Goal: Communication & Community: Participate in discussion

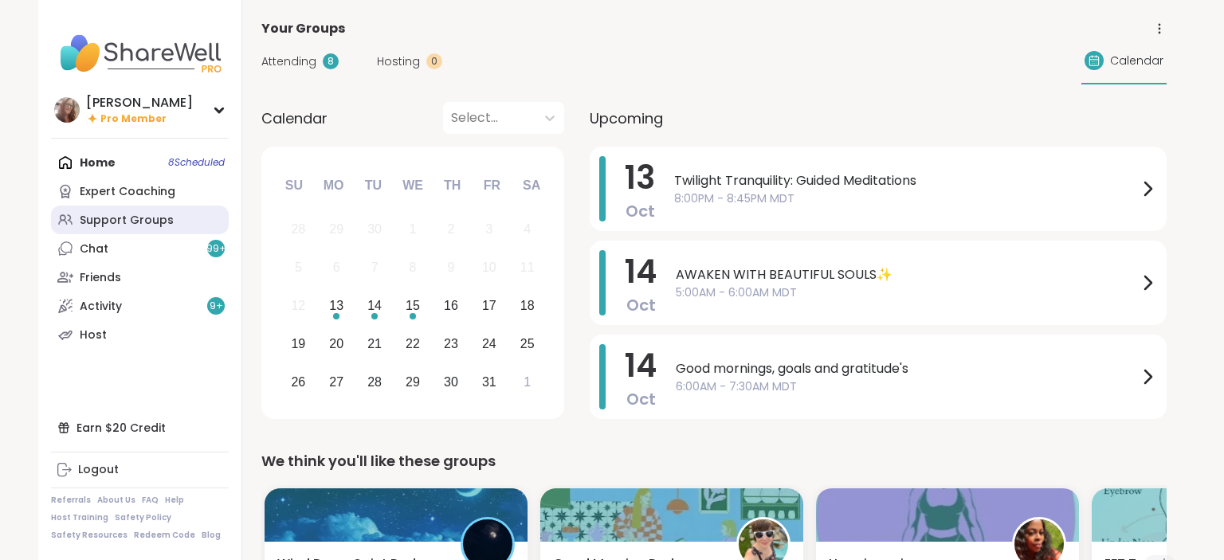
click at [108, 218] on div "Support Groups" at bounding box center [127, 221] width 94 height 16
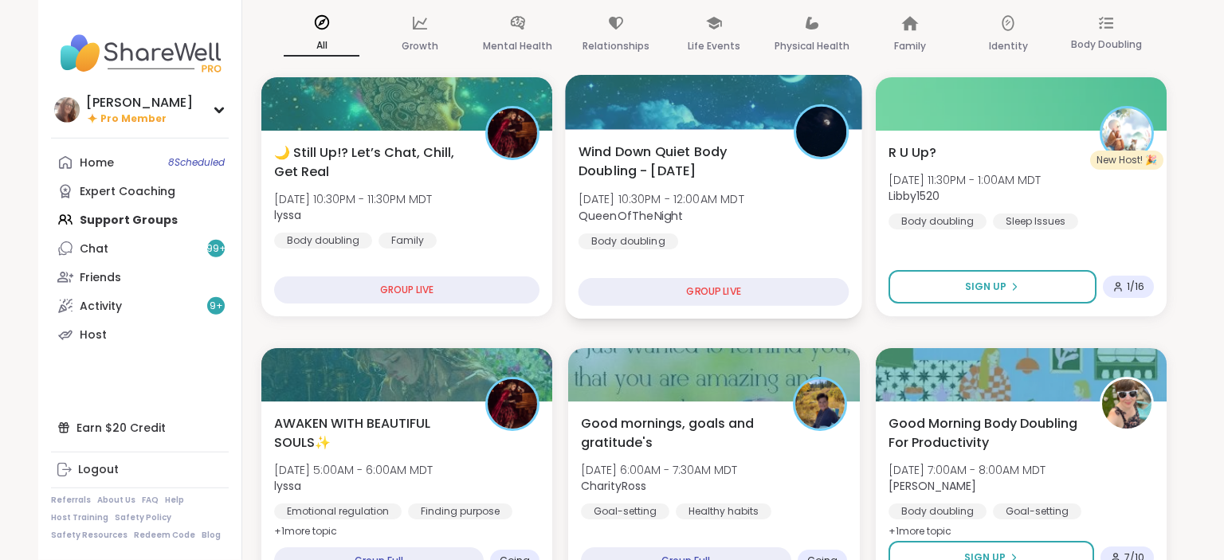
scroll to position [168, 0]
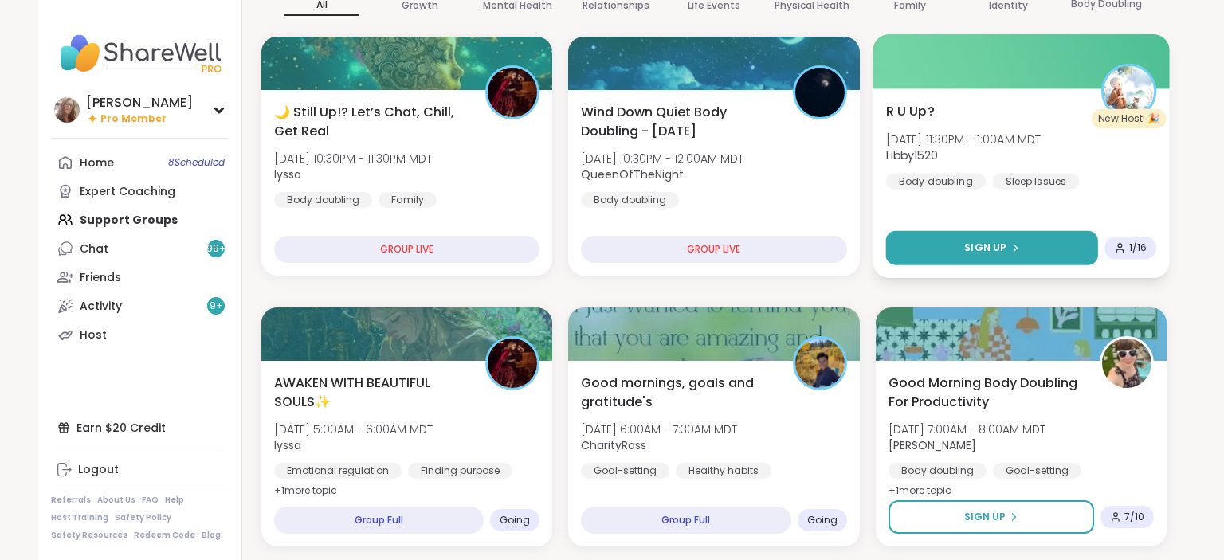
click at [1045, 252] on button "Sign Up" at bounding box center [991, 248] width 213 height 34
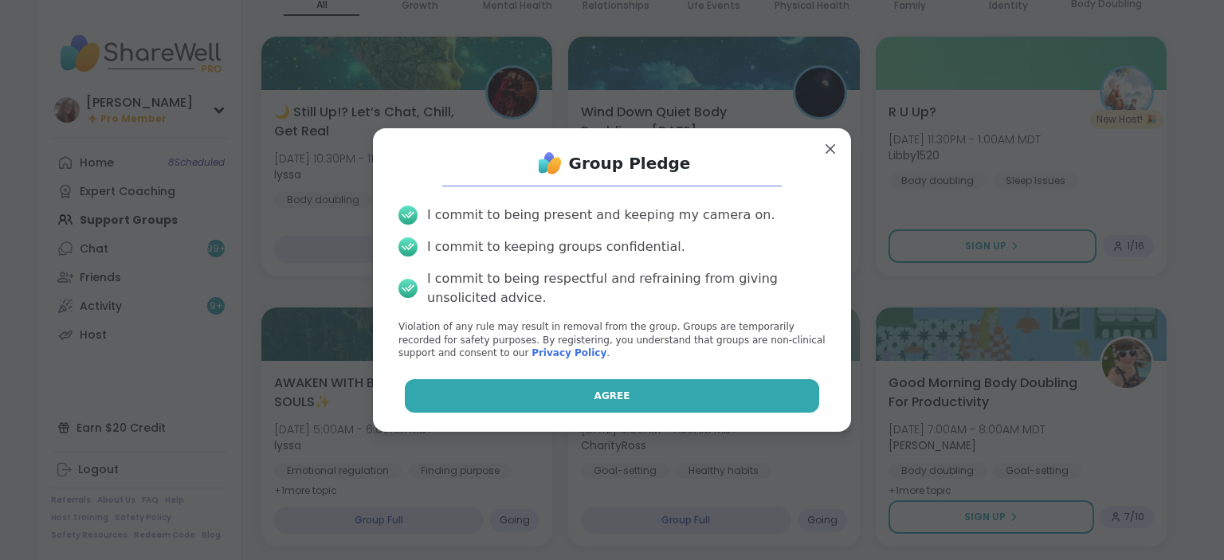
click at [772, 387] on button "Agree" at bounding box center [612, 395] width 415 height 33
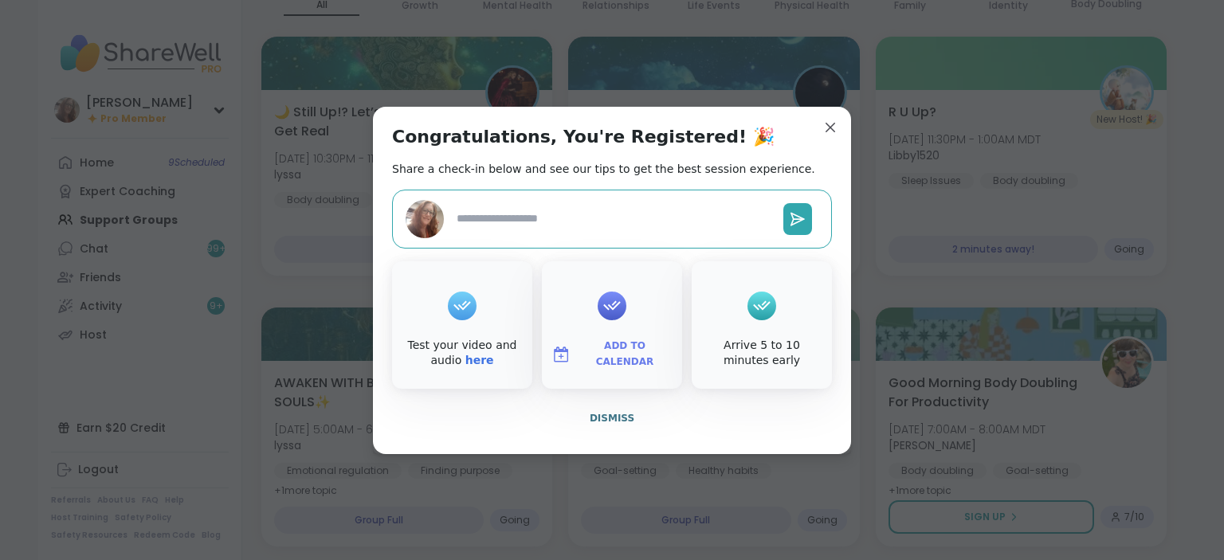
type textarea "*"
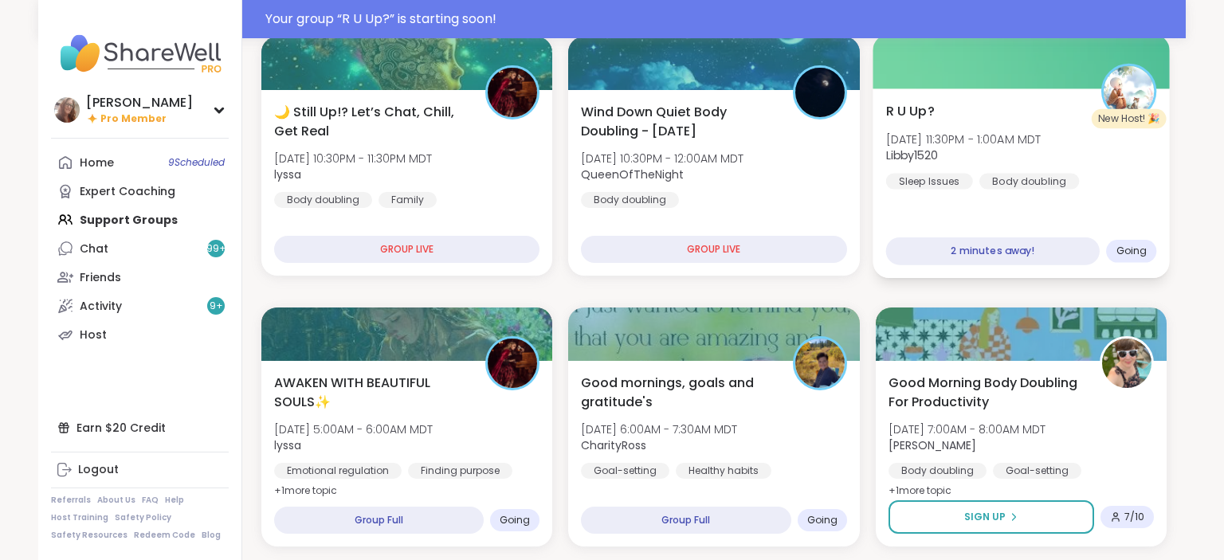
click at [993, 117] on div "R U Up? Mon, Oct 13 | 11:30PM - 1:00AM MDT Libby1520 Sleep Issues Body doubling" at bounding box center [1020, 145] width 271 height 88
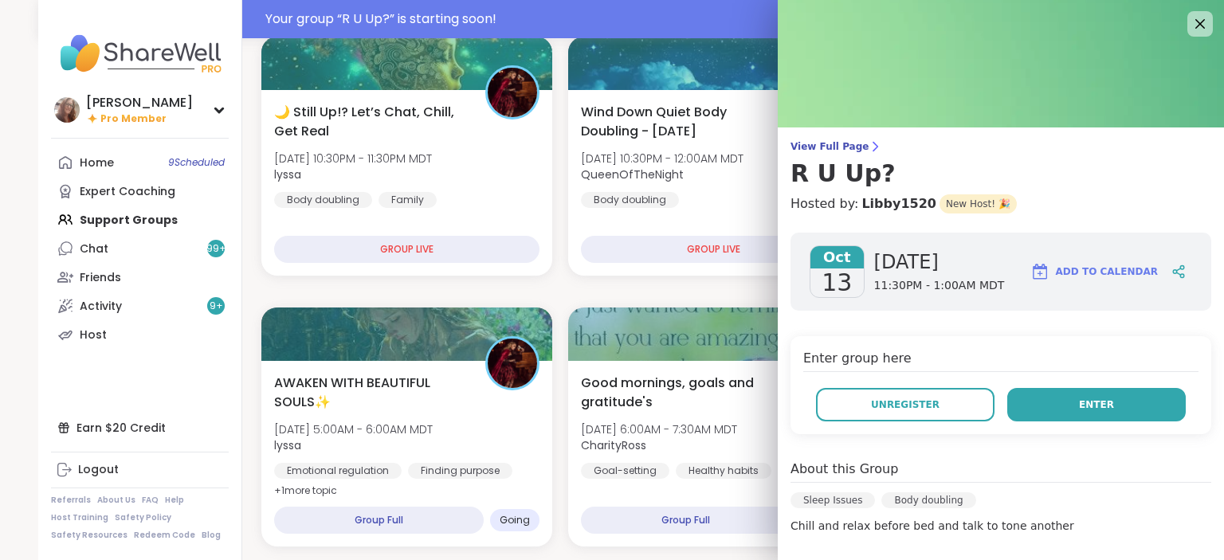
click at [1107, 410] on span "Enter" at bounding box center [1096, 405] width 35 height 14
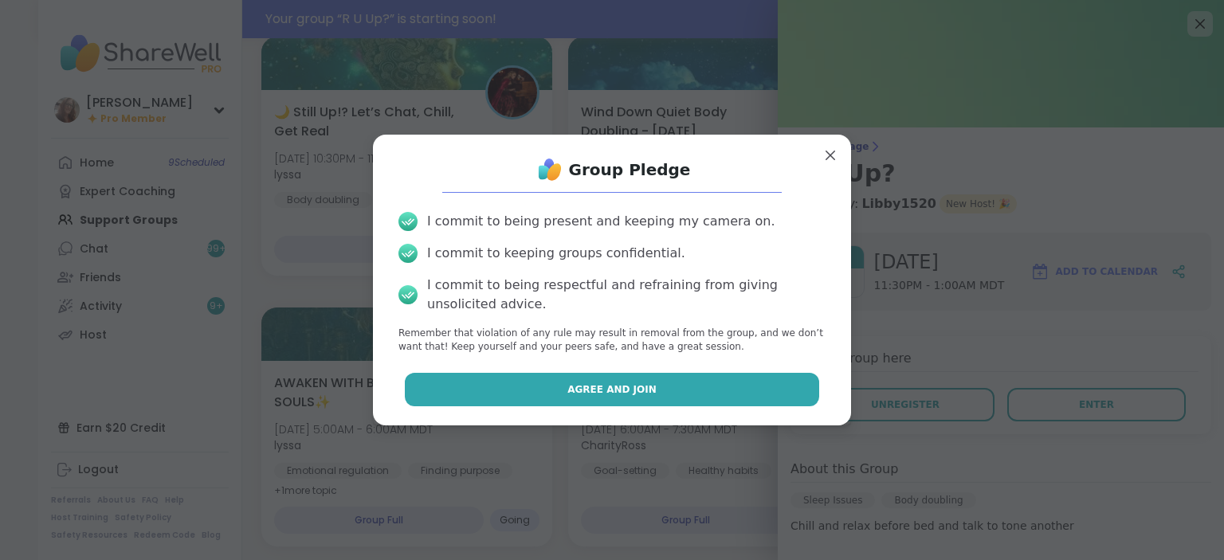
click at [766, 398] on button "Agree and Join" at bounding box center [612, 389] width 415 height 33
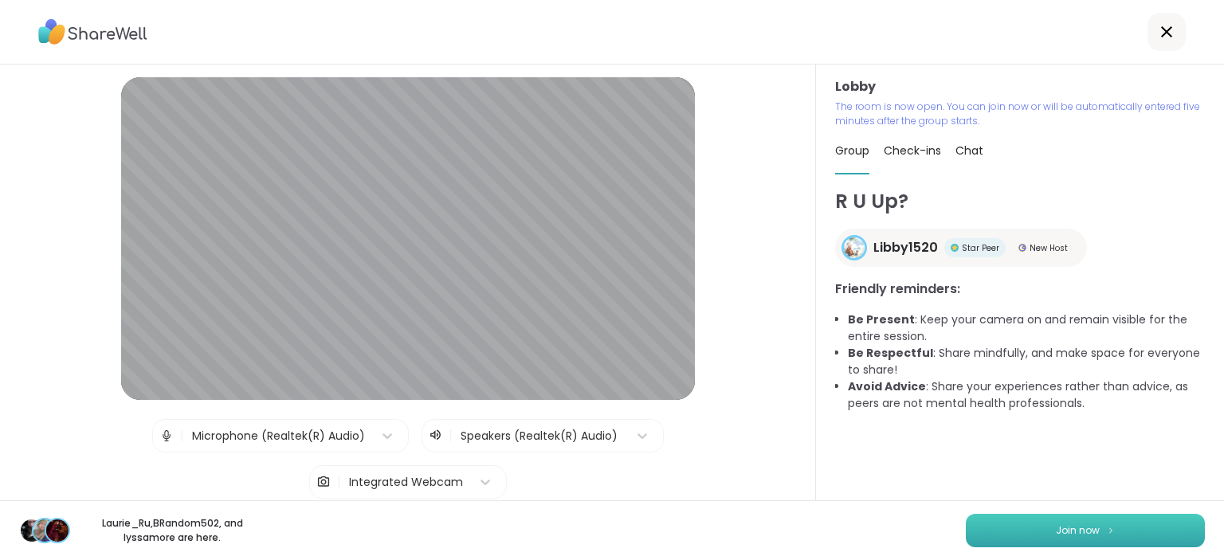
click at [1069, 524] on button "Join now" at bounding box center [1085, 530] width 239 height 33
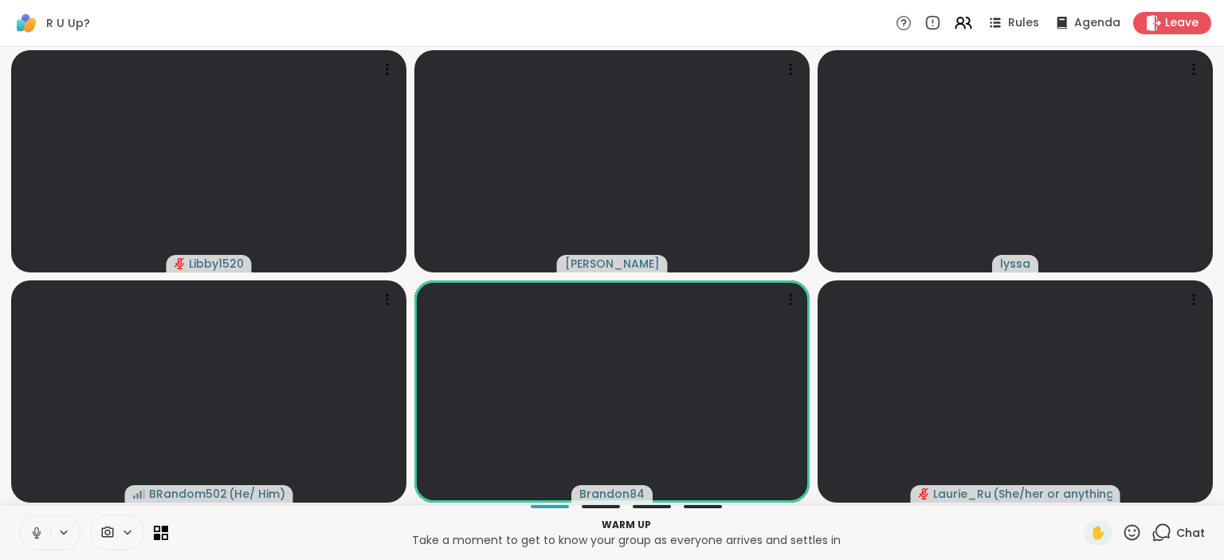
click at [40, 531] on icon at bounding box center [37, 533] width 8 height 5
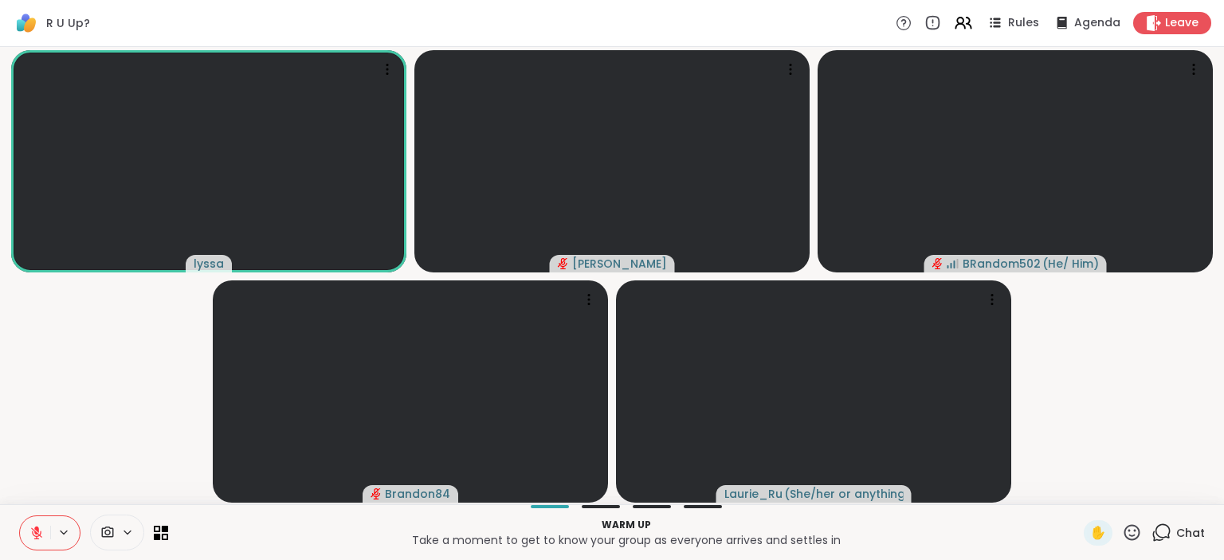
click at [29, 533] on button at bounding box center [35, 532] width 30 height 33
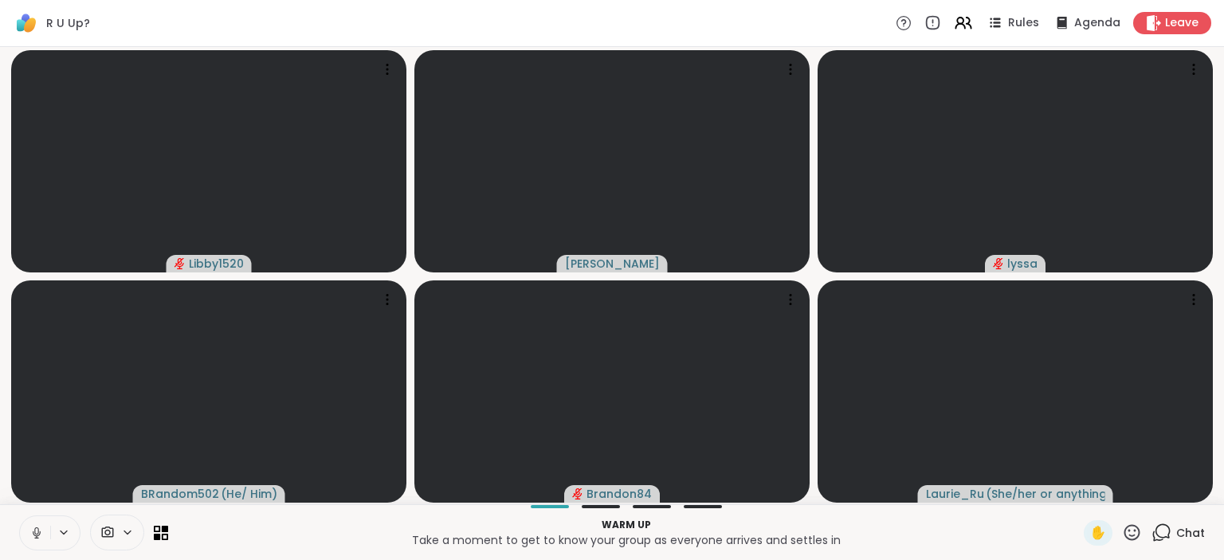
click at [33, 528] on icon at bounding box center [36, 533] width 14 height 14
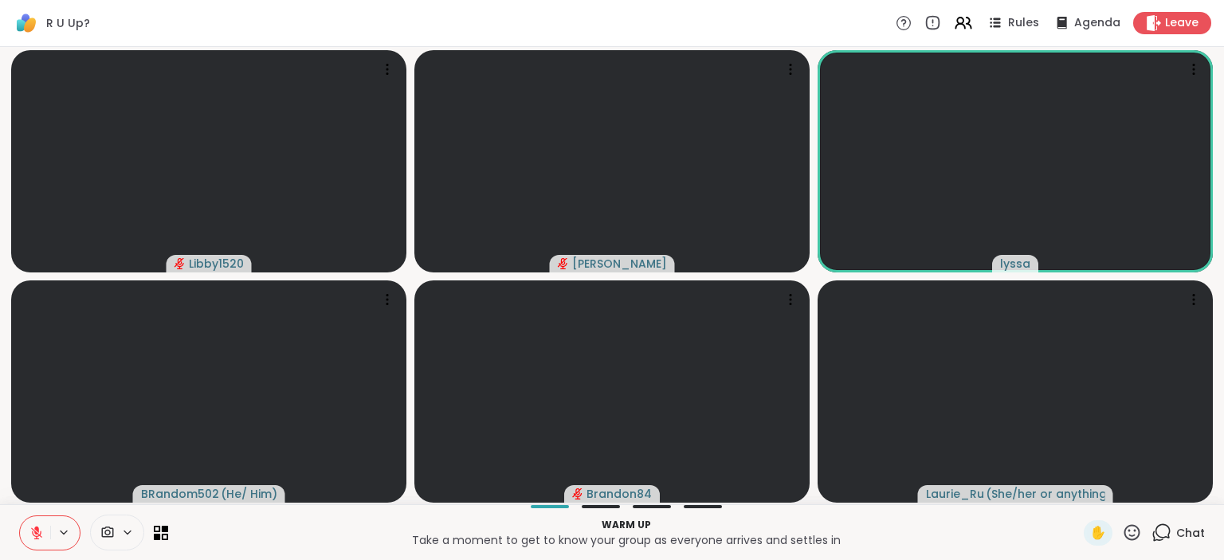
click at [40, 534] on icon at bounding box center [36, 532] width 11 height 11
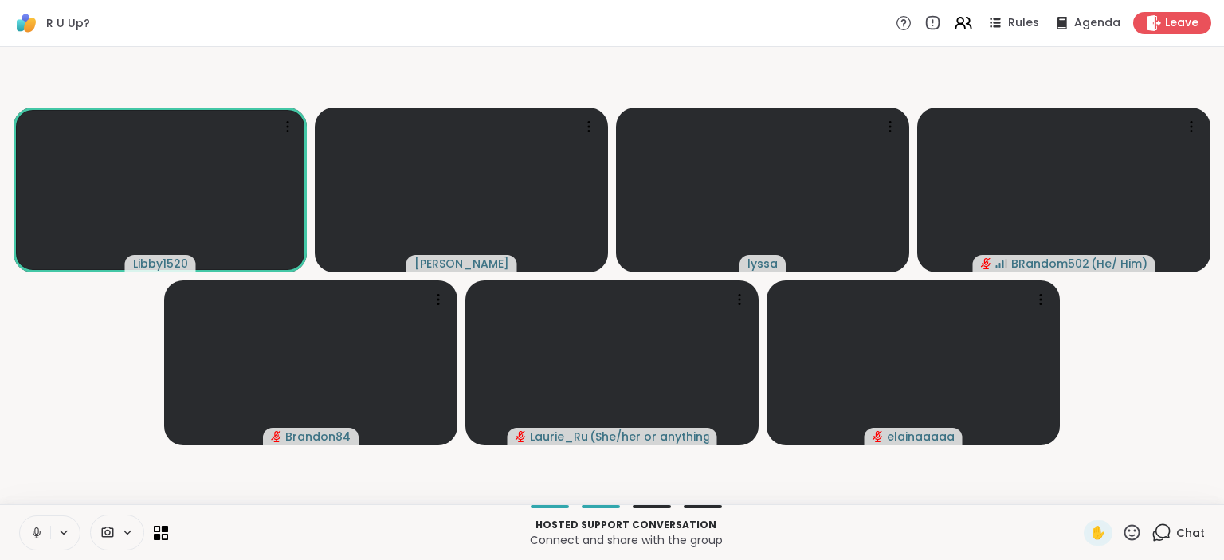
click at [29, 532] on button at bounding box center [35, 532] width 30 height 33
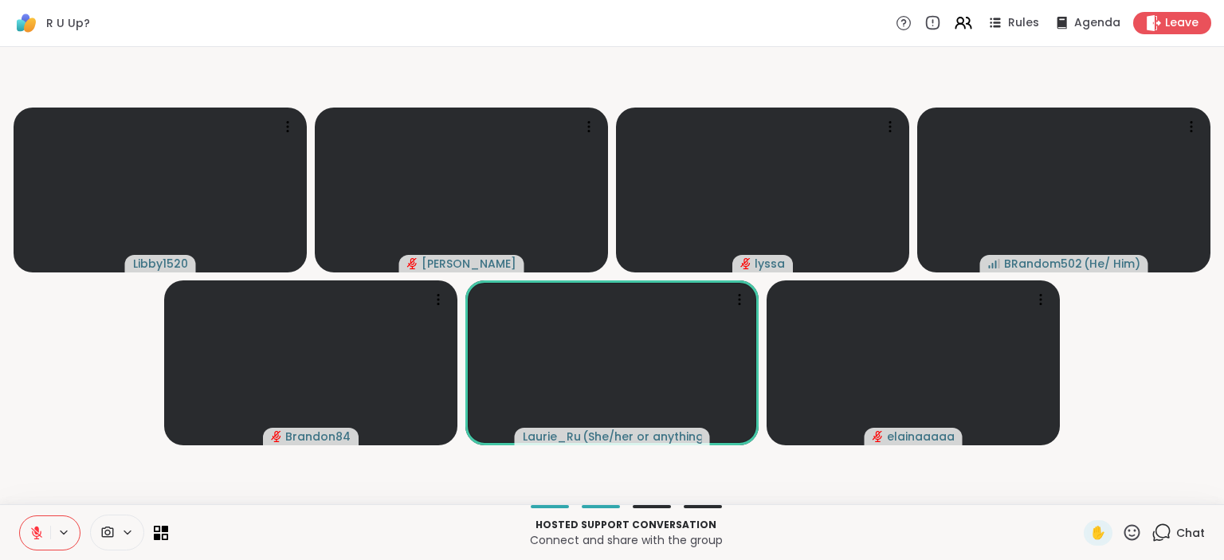
click at [25, 537] on button at bounding box center [35, 532] width 30 height 33
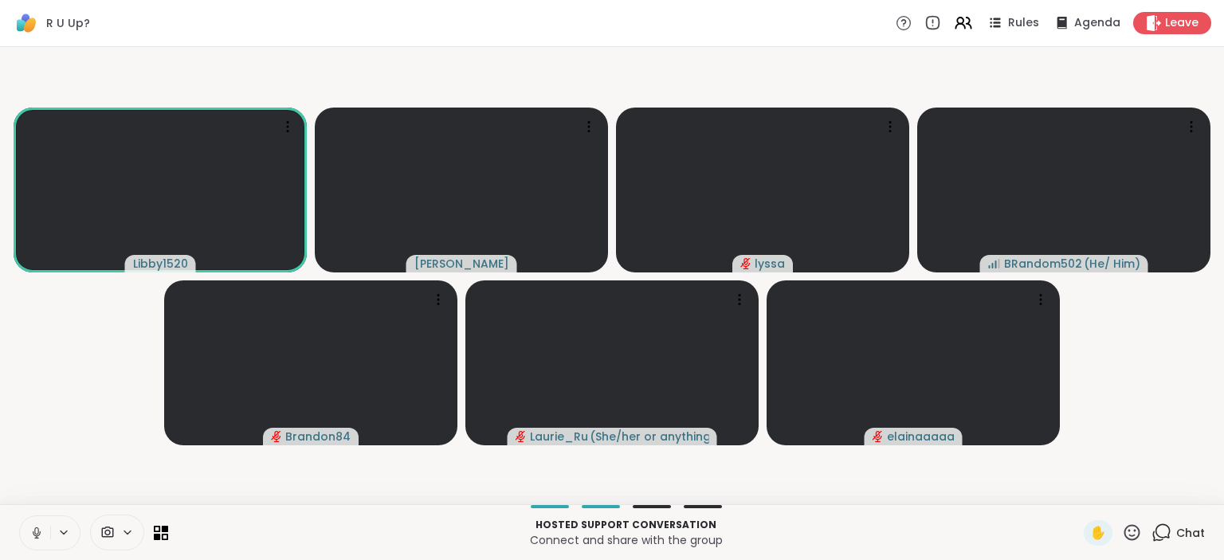
click at [30, 524] on button at bounding box center [35, 532] width 30 height 33
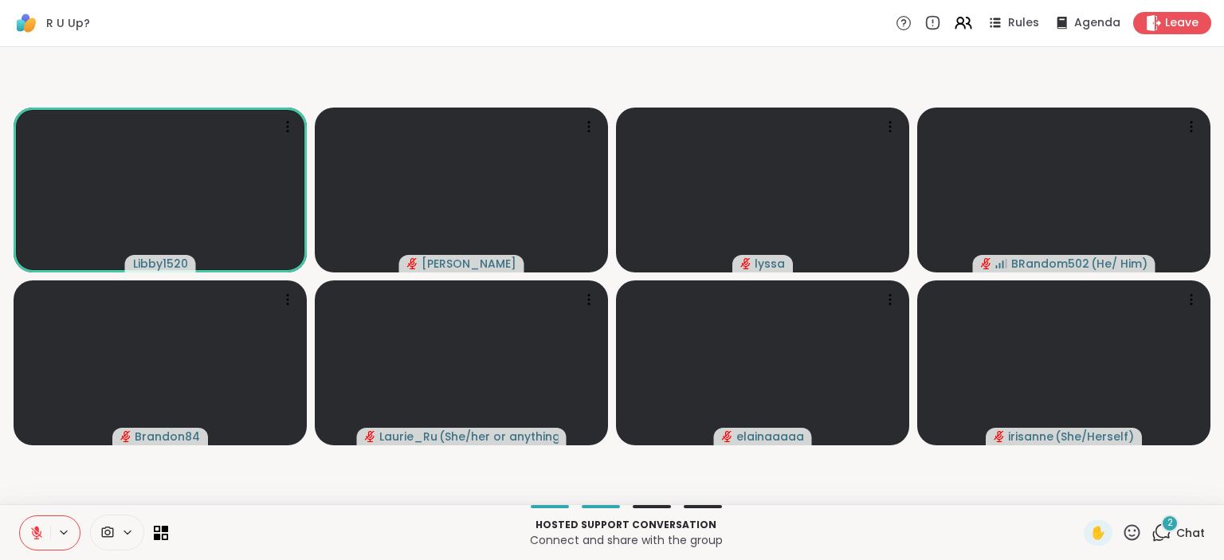
click at [45, 526] on button at bounding box center [35, 532] width 30 height 33
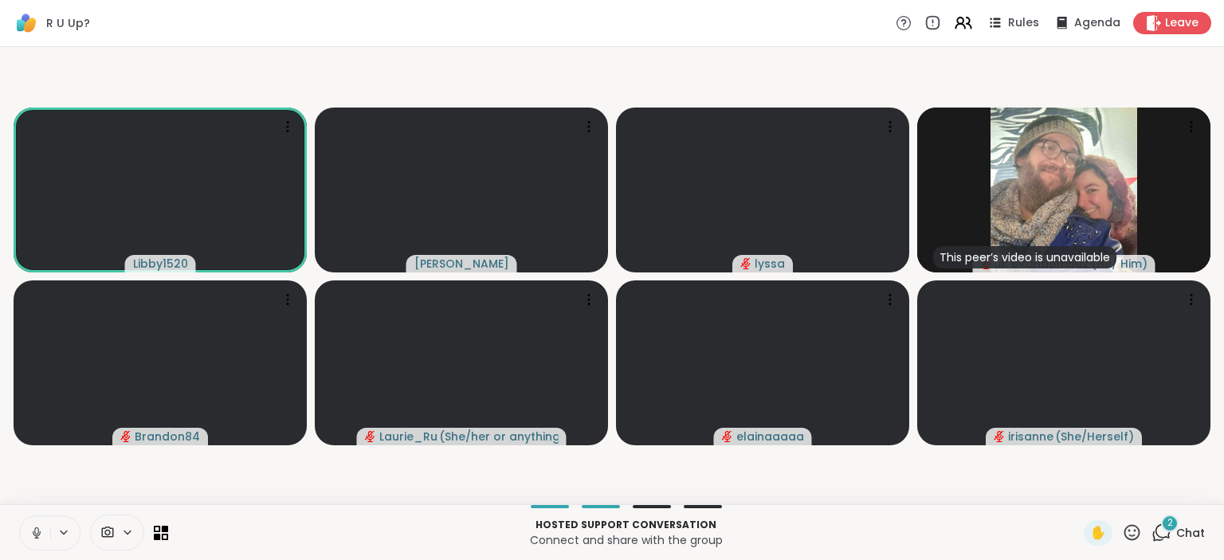
click at [30, 532] on icon at bounding box center [36, 533] width 14 height 14
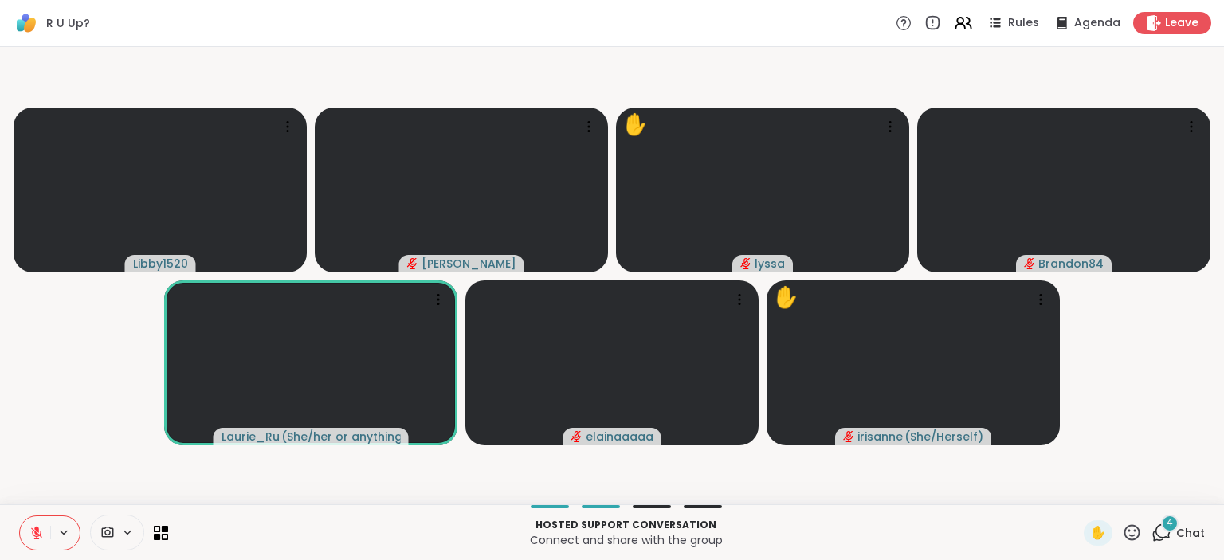
click at [1184, 524] on div "4 Chat" at bounding box center [1177, 532] width 53 height 25
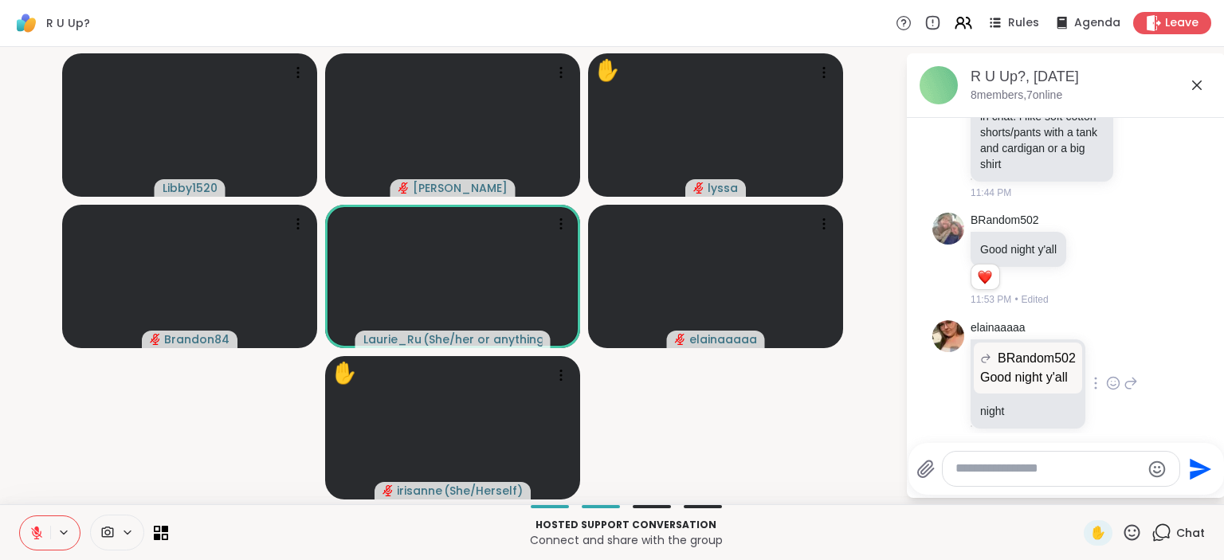
scroll to position [255, 0]
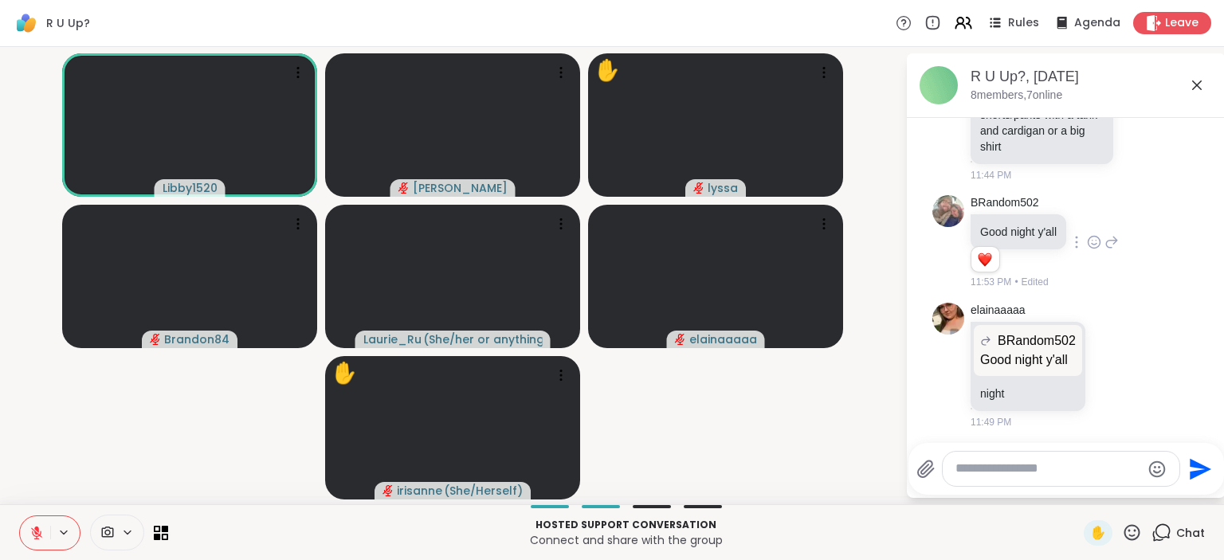
click at [1094, 234] on icon at bounding box center [1094, 242] width 14 height 16
click at [1096, 210] on div "Select Reaction: Heart" at bounding box center [1094, 217] width 14 height 14
click at [1003, 469] on textarea "Type your message" at bounding box center [1048, 469] width 186 height 17
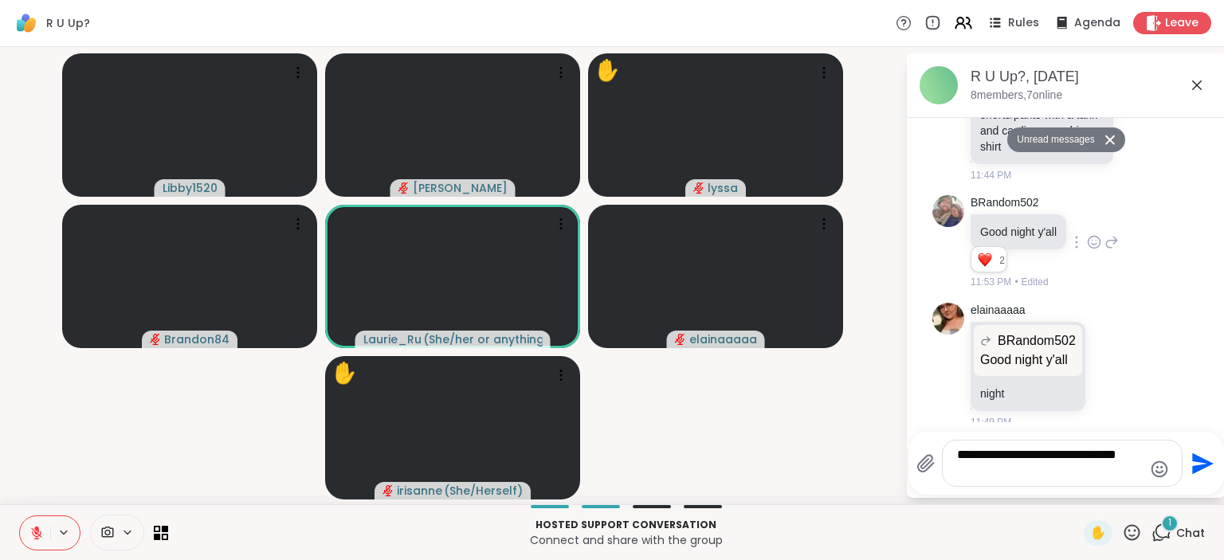
scroll to position [376, 0]
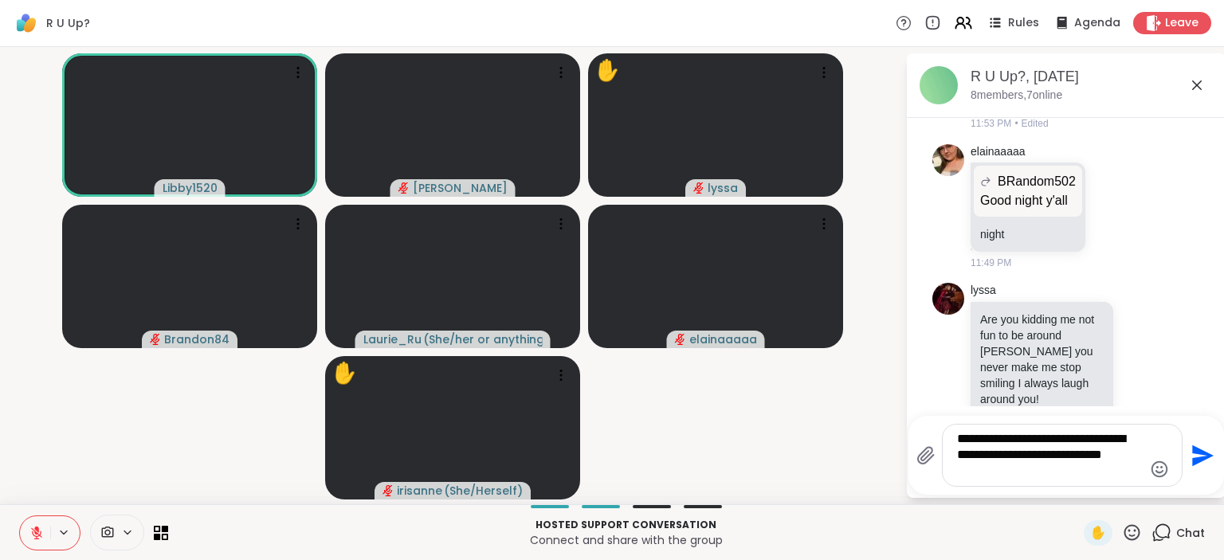
type textarea "**********"
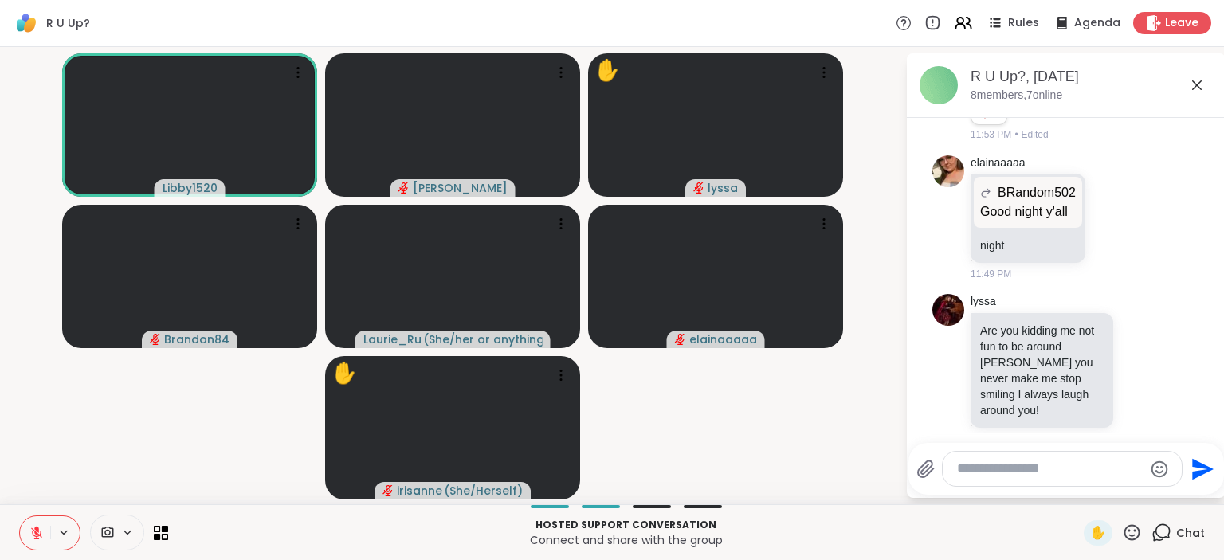
scroll to position [481, 0]
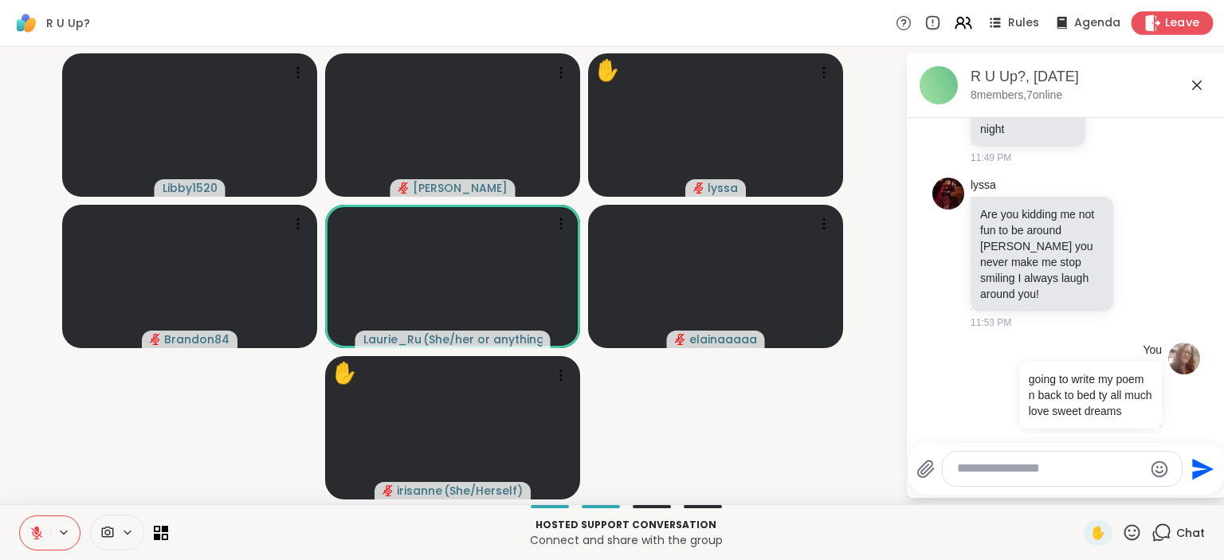
click at [1185, 24] on span "Leave" at bounding box center [1182, 23] width 35 height 17
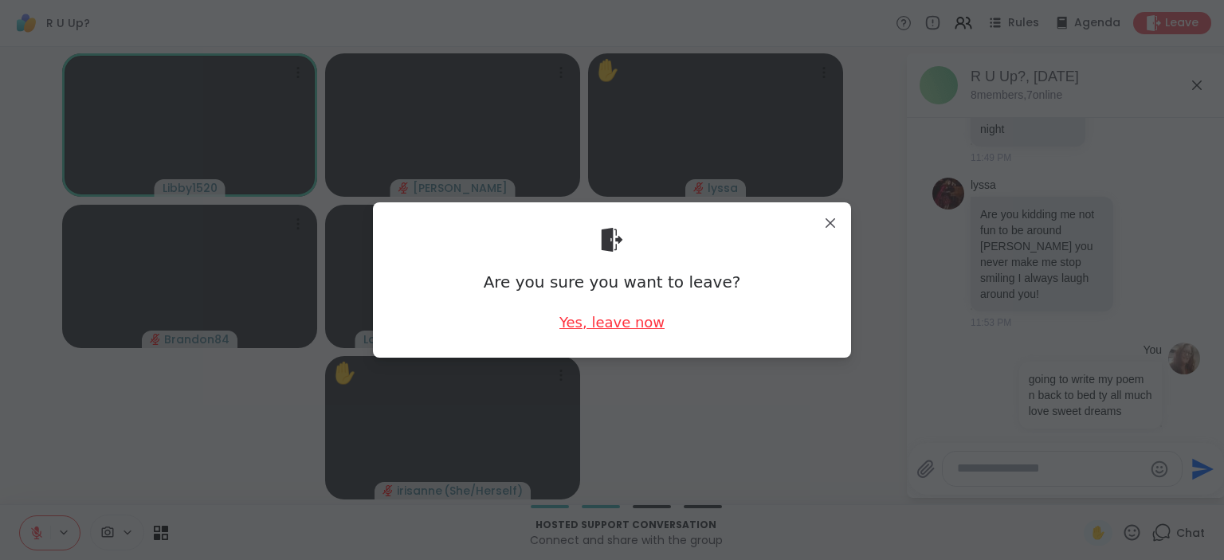
click at [633, 320] on div "Yes, leave now" at bounding box center [611, 322] width 105 height 20
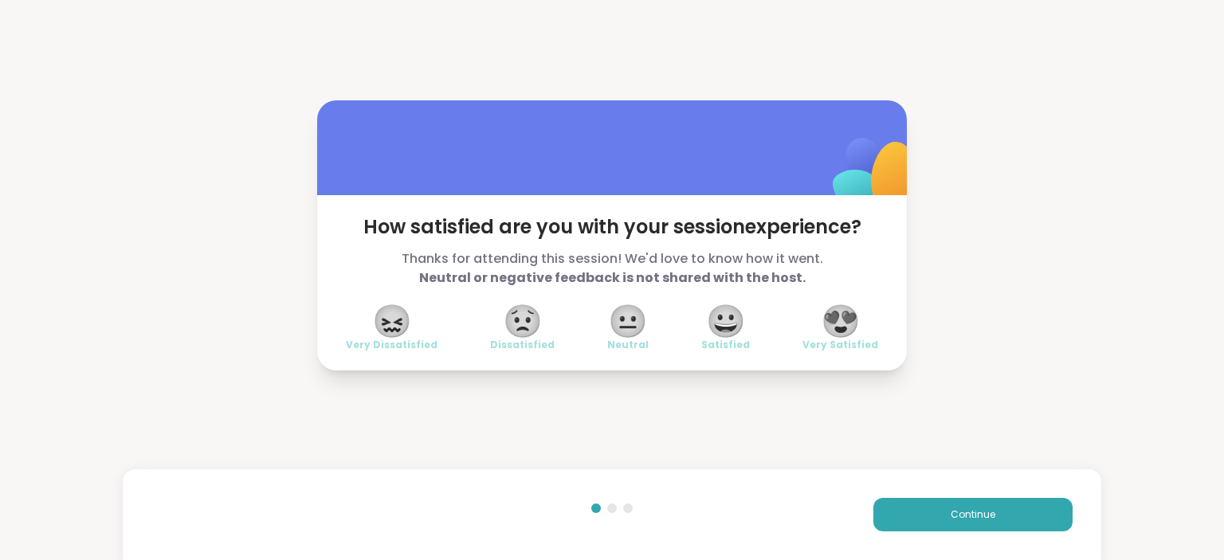
click at [842, 319] on span "😍" at bounding box center [841, 321] width 40 height 29
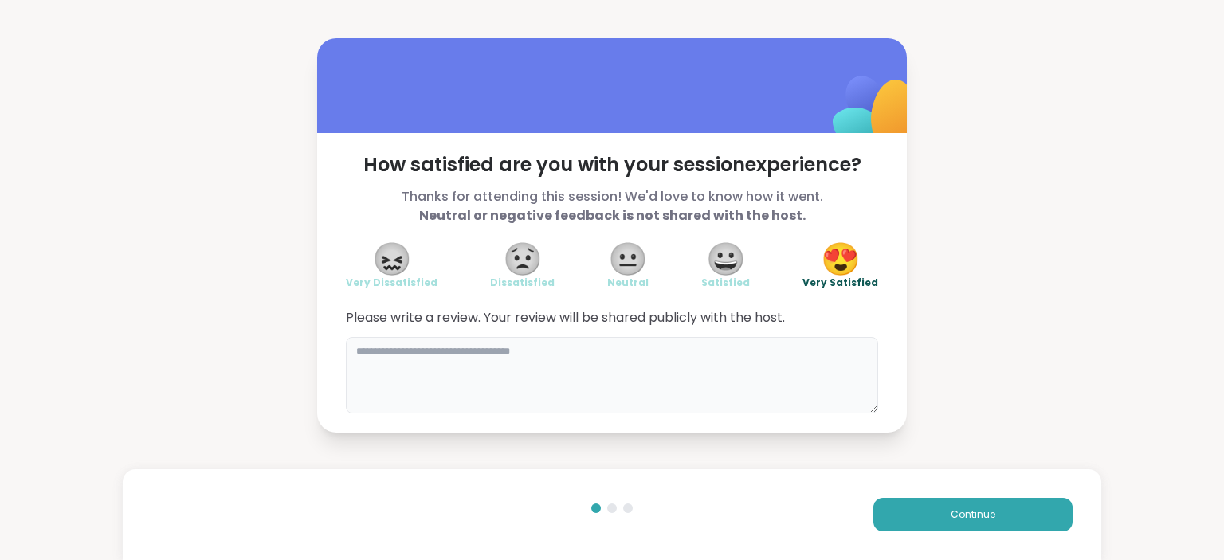
click at [587, 367] on textarea at bounding box center [612, 375] width 532 height 76
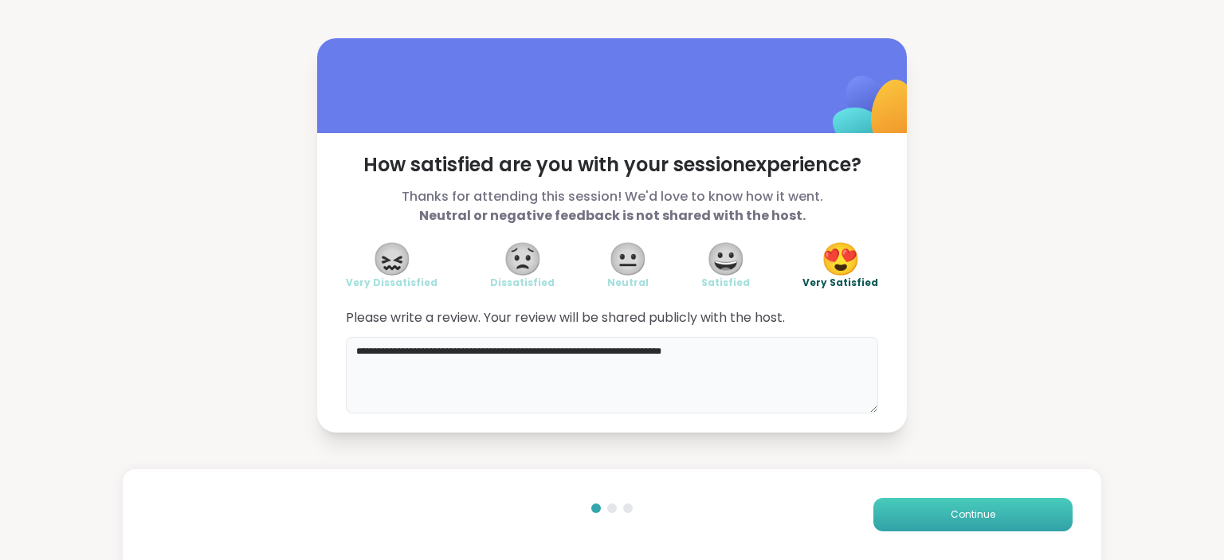
type textarea "**********"
click at [945, 527] on button "Continue" at bounding box center [972, 514] width 199 height 33
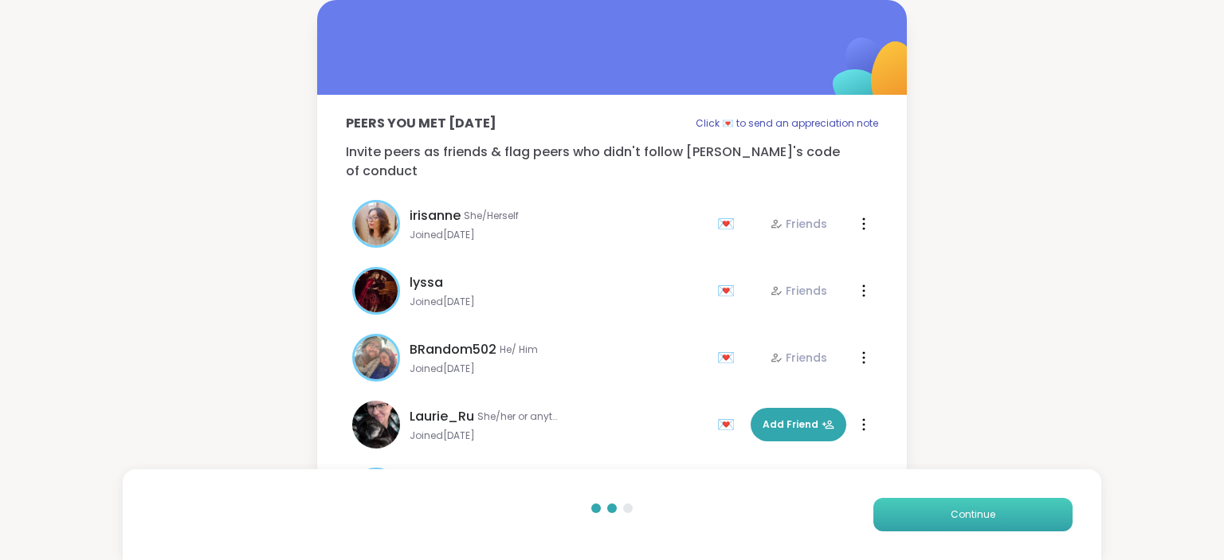
click at [945, 518] on button "Continue" at bounding box center [972, 514] width 199 height 33
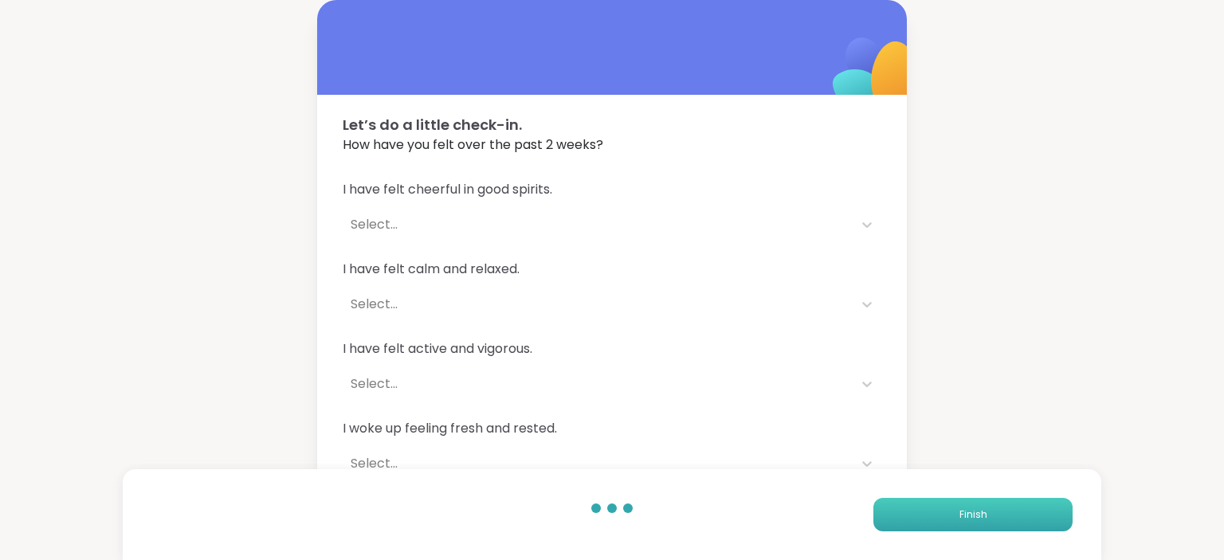
click at [945, 518] on button "Finish" at bounding box center [972, 514] width 199 height 33
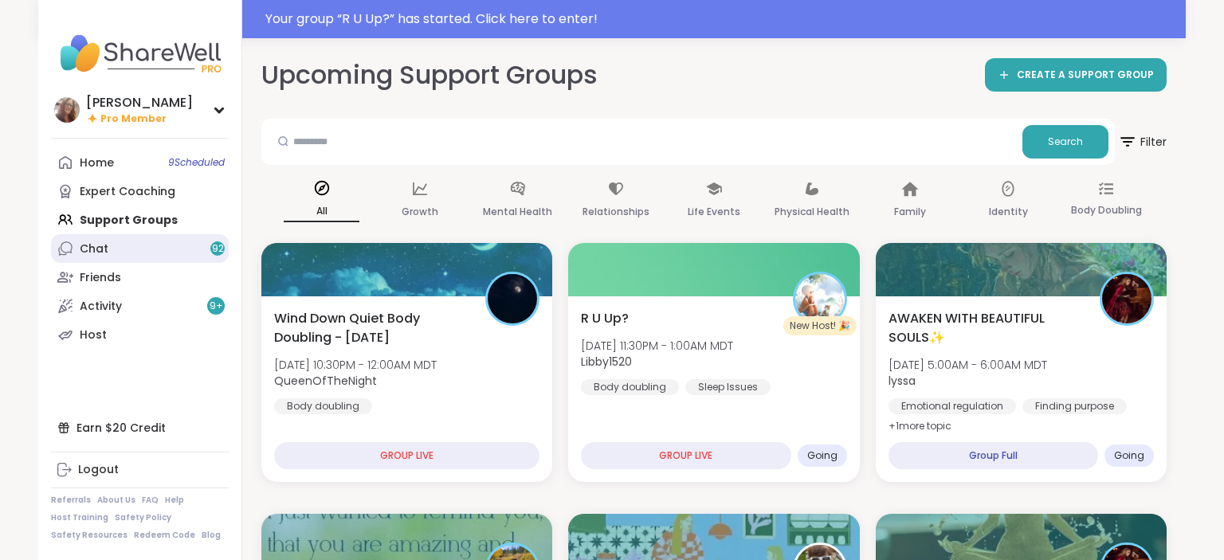
click at [145, 248] on link "Chat 92" at bounding box center [140, 248] width 178 height 29
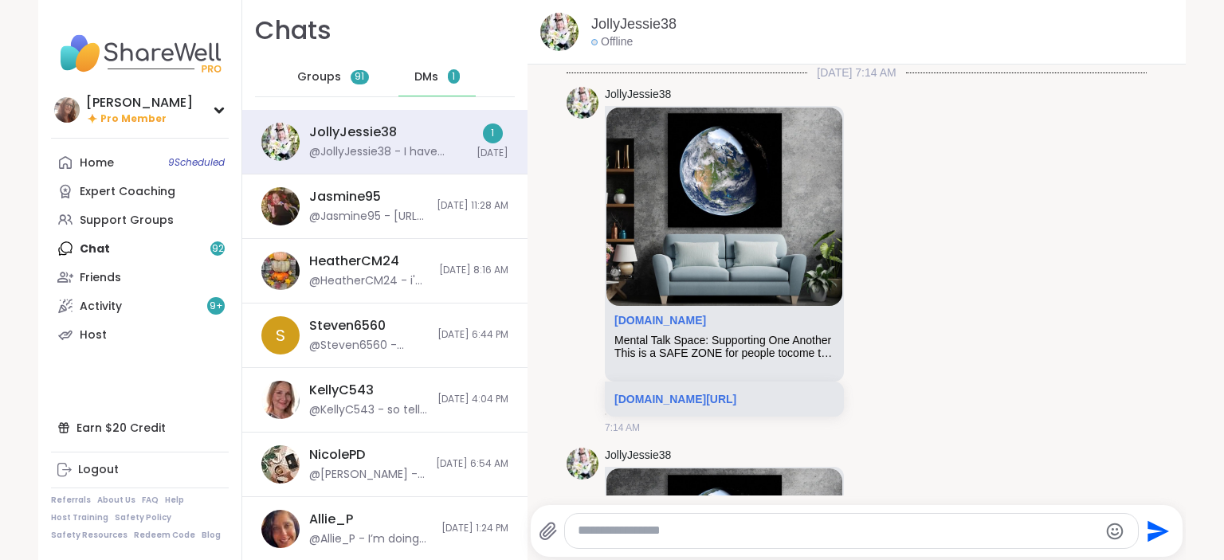
scroll to position [7888, 0]
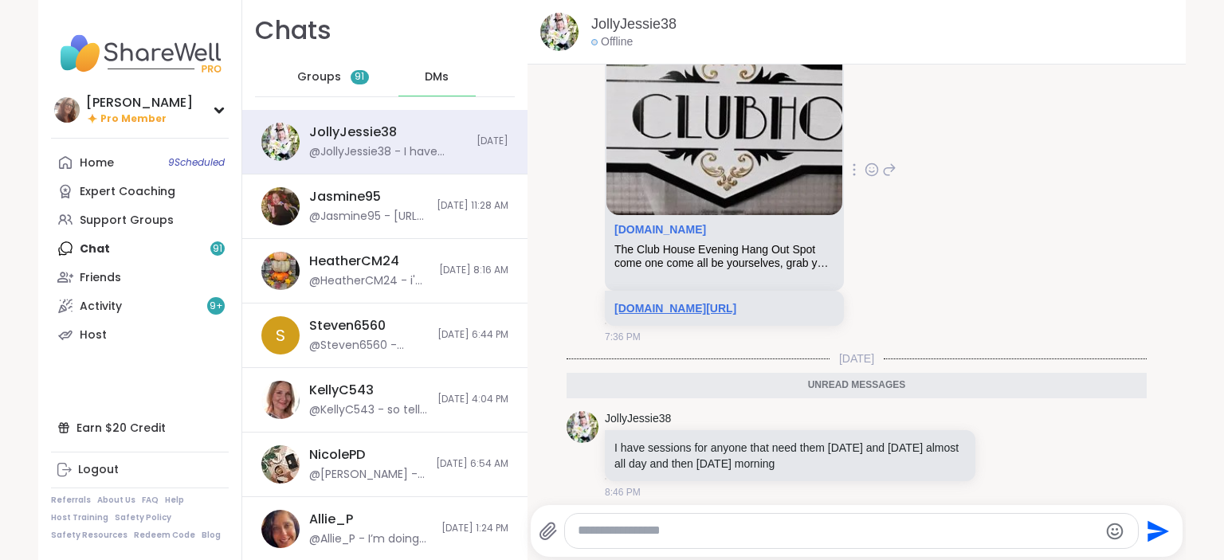
click at [696, 302] on link "[DOMAIN_NAME][URL]" at bounding box center [675, 308] width 122 height 13
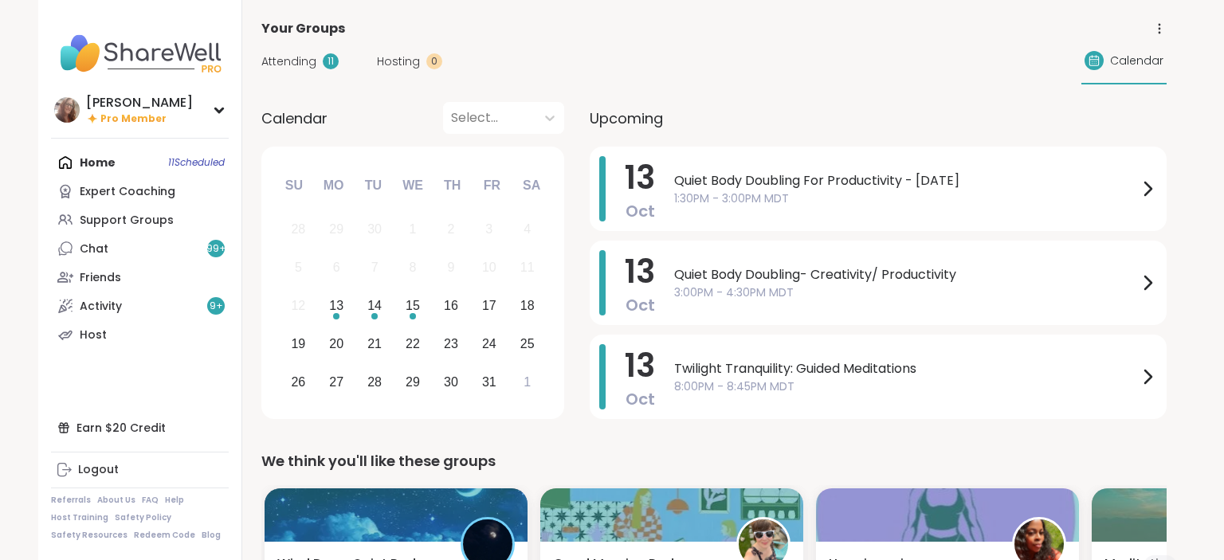
click at [142, 212] on link "Support Groups" at bounding box center [140, 220] width 178 height 29
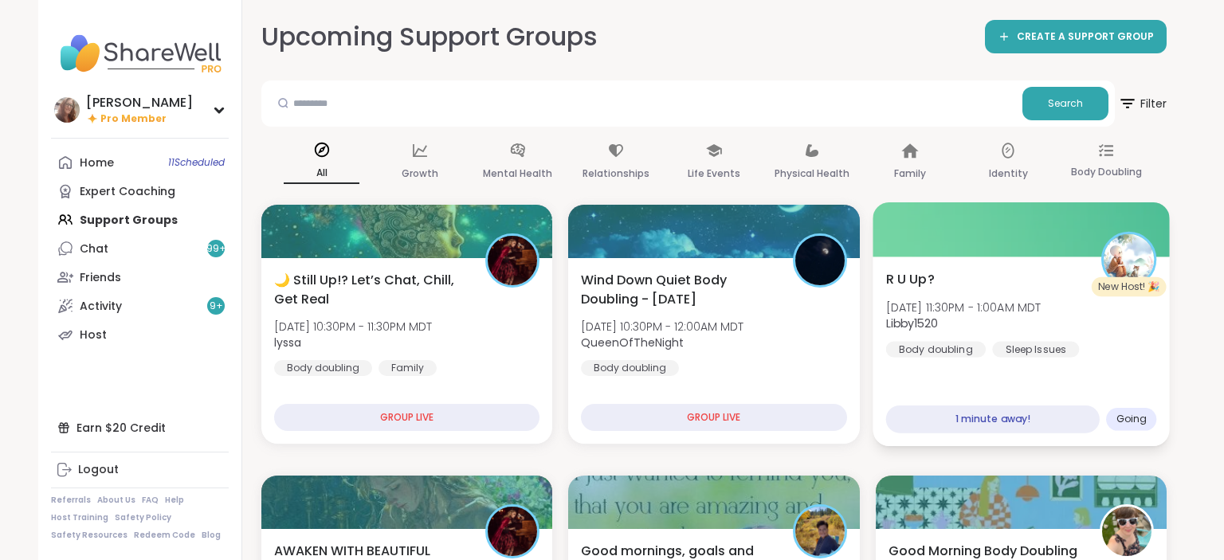
click at [927, 280] on span "R U Up?" at bounding box center [909, 278] width 49 height 19
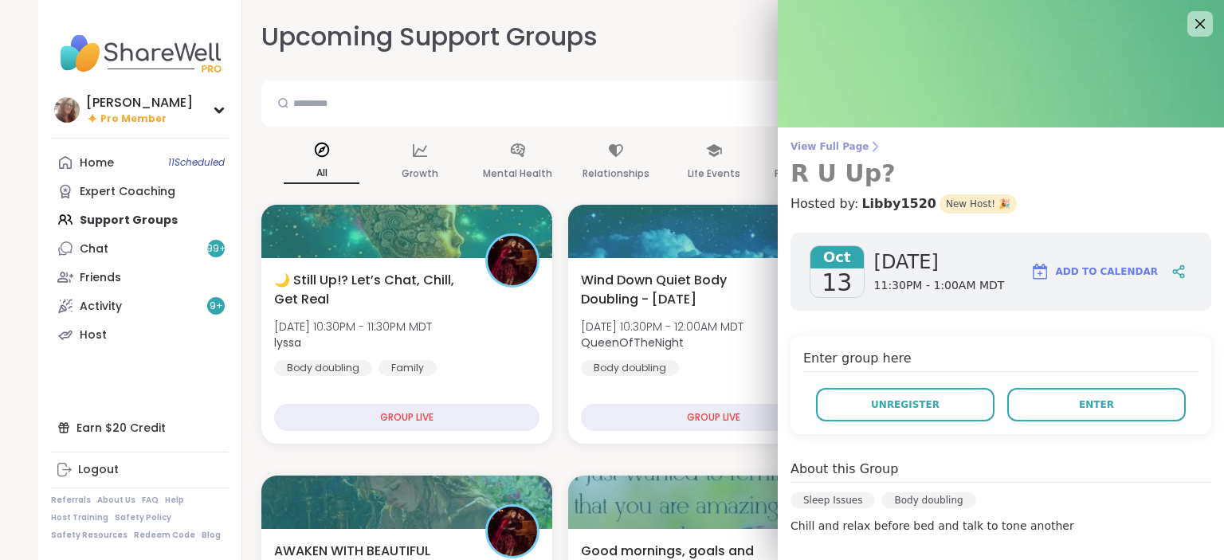
click at [828, 140] on div "View Full Page R U Up? Hosted by: Libby1520 New Host! 🎉 Oct 13 Monday 11:30PM -…" at bounding box center [1001, 408] width 446 height 816
click at [830, 151] on span "View Full Page" at bounding box center [1000, 146] width 421 height 13
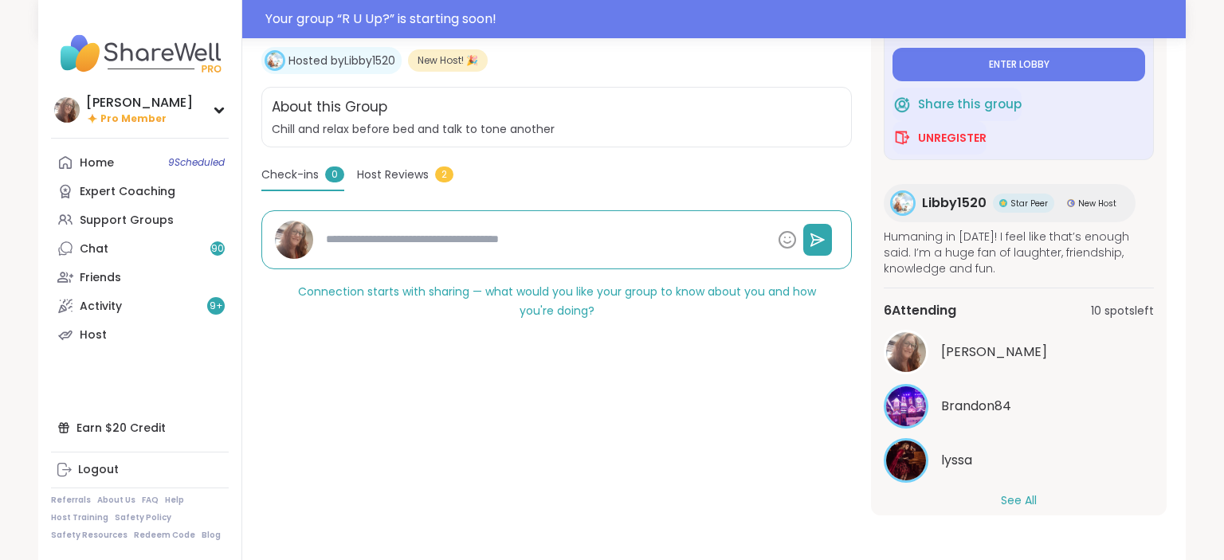
scroll to position [117, 0]
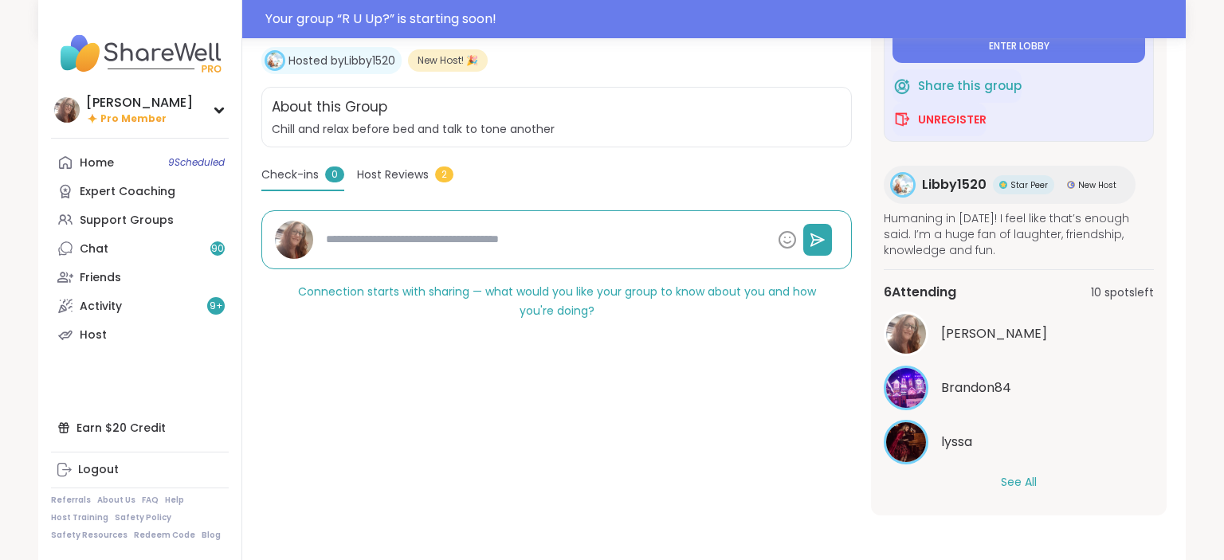
click at [1018, 483] on button "See All" at bounding box center [1019, 482] width 36 height 17
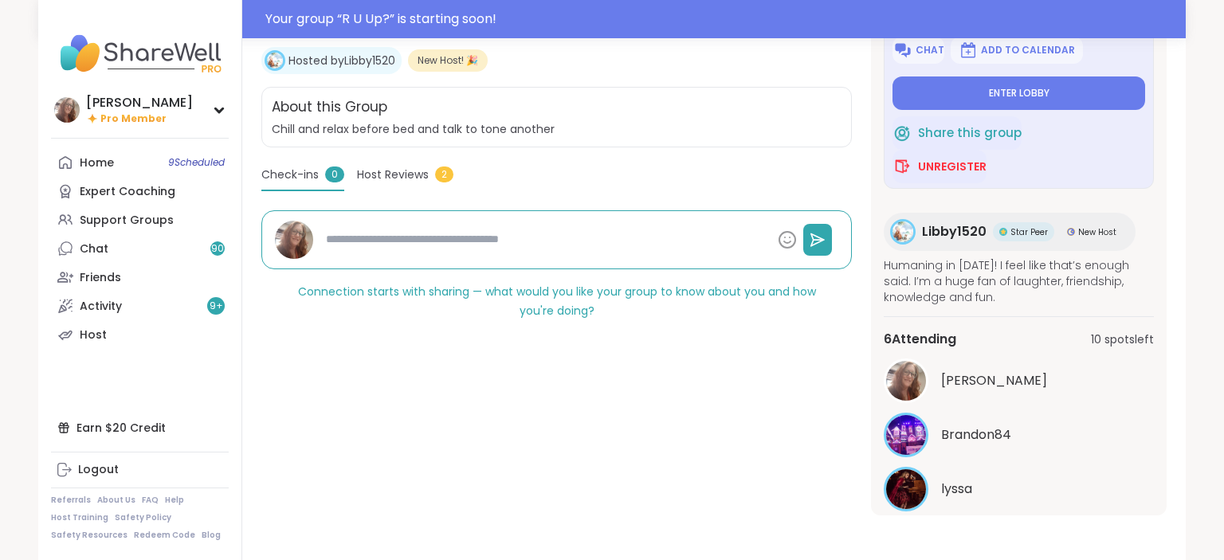
scroll to position [65, 0]
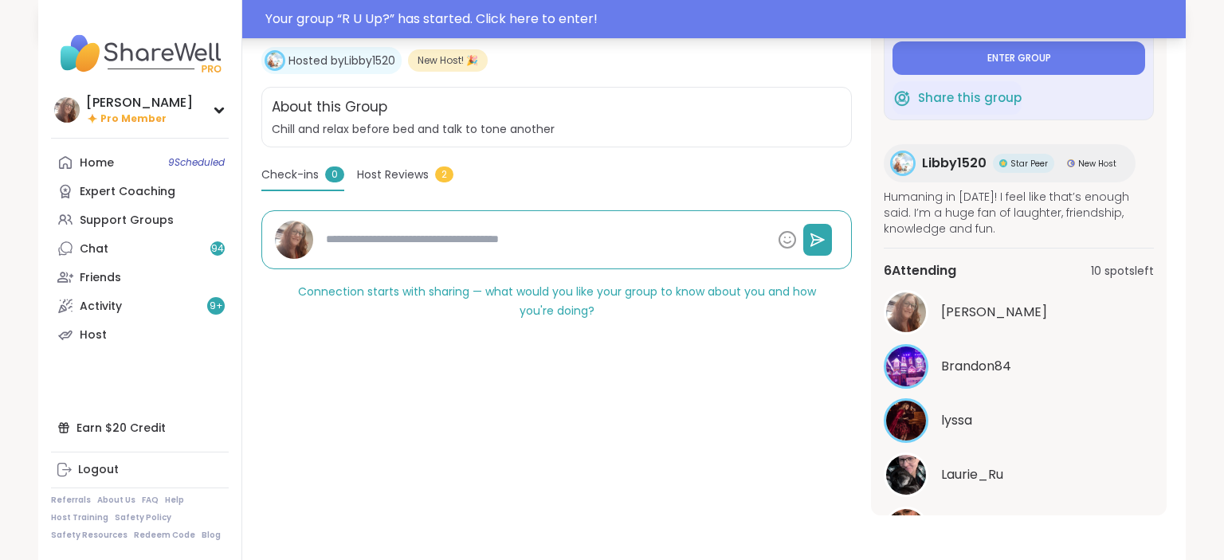
type textarea "*"
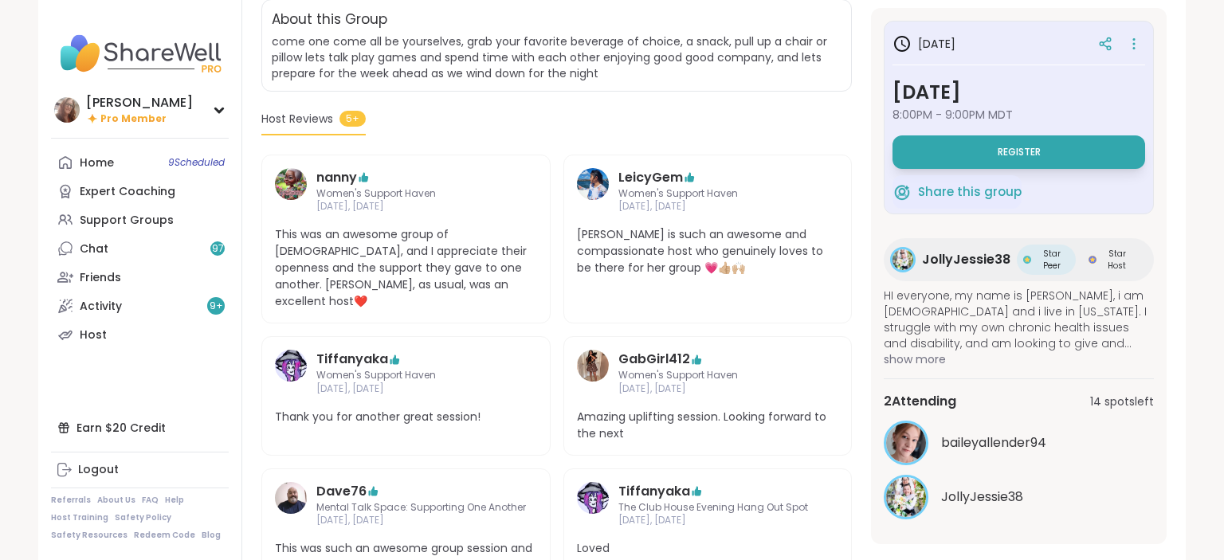
scroll to position [298, 0]
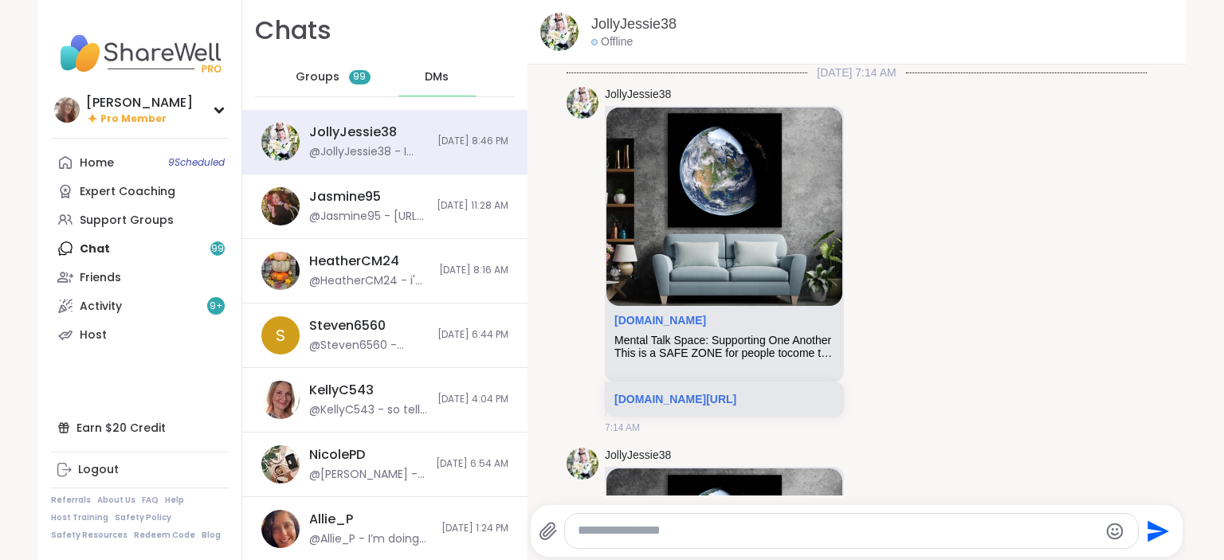
scroll to position [7888, 0]
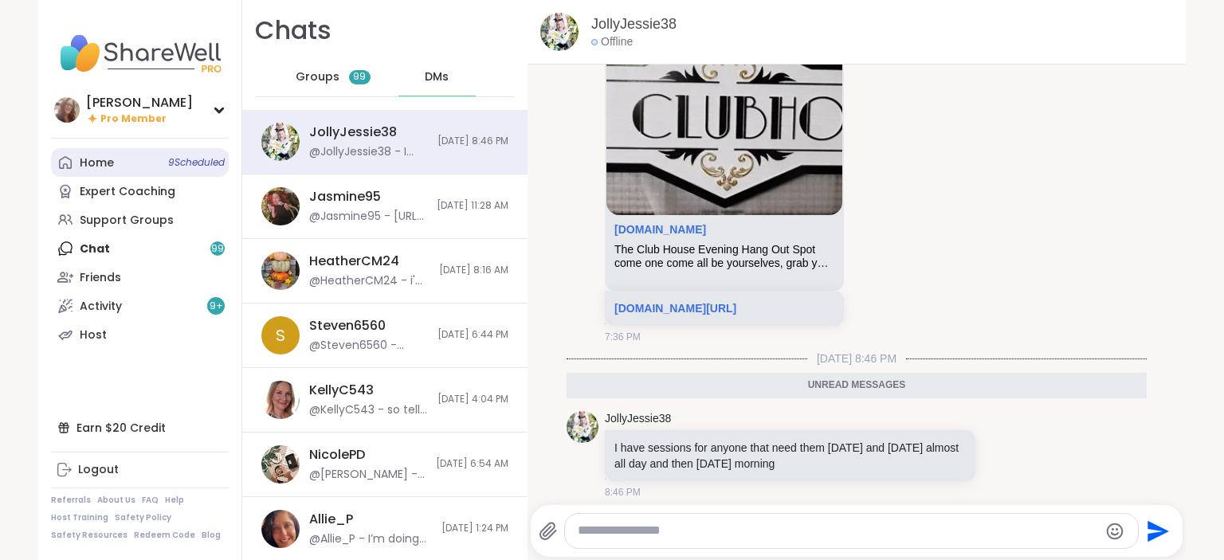
click at [158, 166] on link "Home 9 Scheduled" at bounding box center [140, 162] width 178 height 29
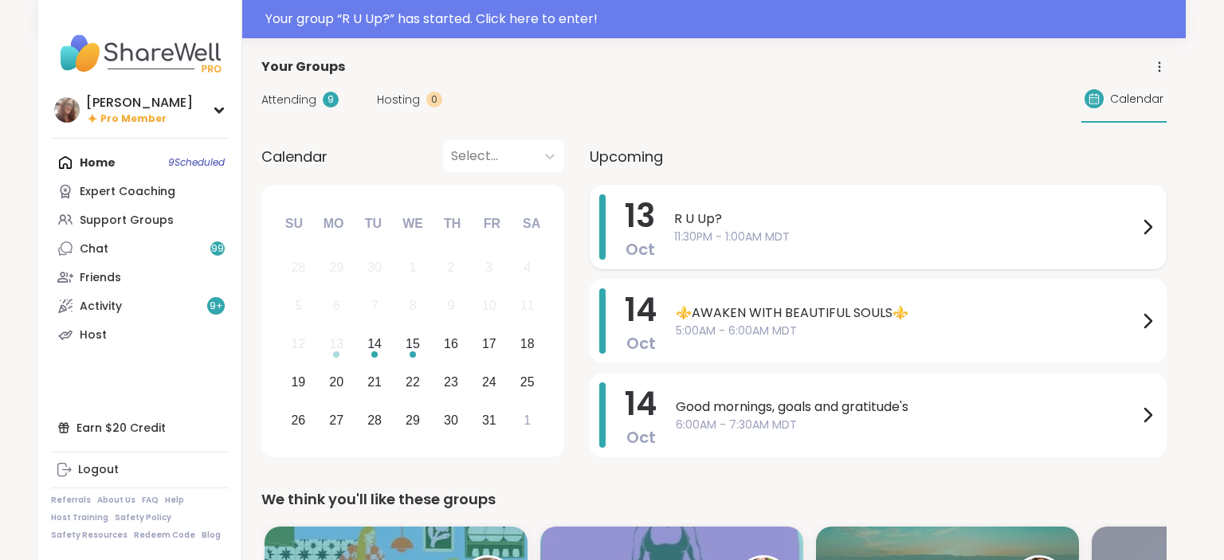
click at [788, 245] on div "R U Up? 11:30PM - 1:00AM MDT" at bounding box center [915, 226] width 483 height 65
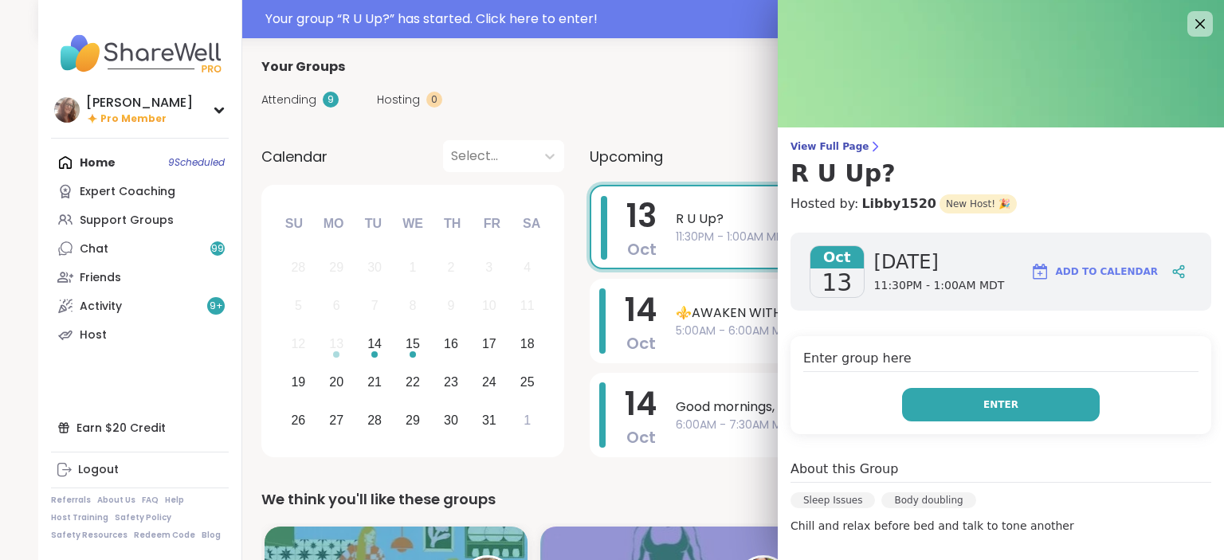
click at [978, 410] on button "Enter" at bounding box center [1001, 404] width 198 height 33
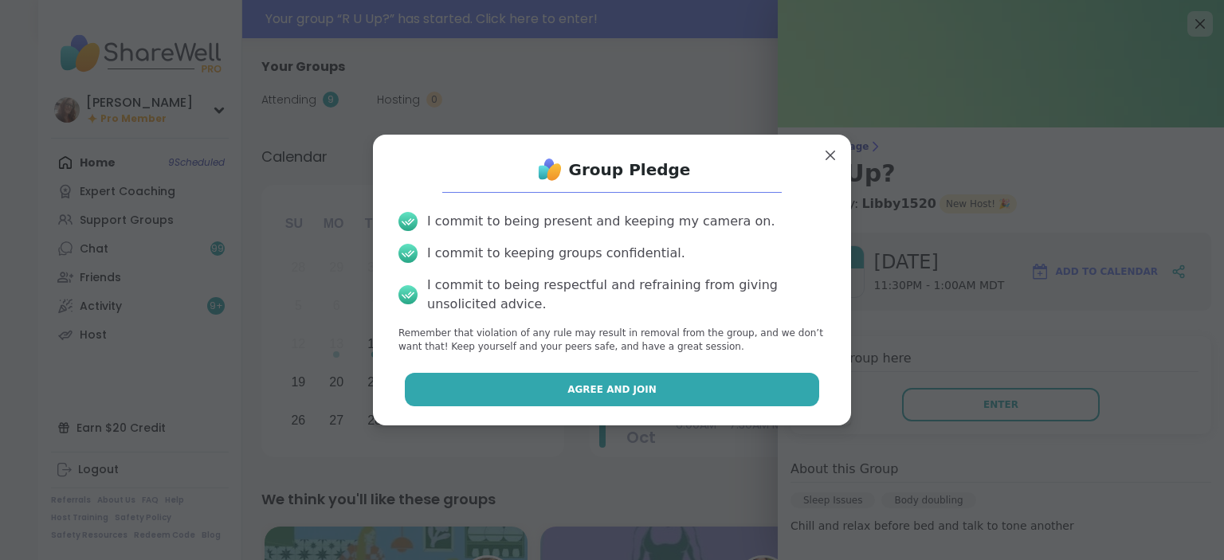
click at [773, 384] on button "Agree and Join" at bounding box center [612, 389] width 415 height 33
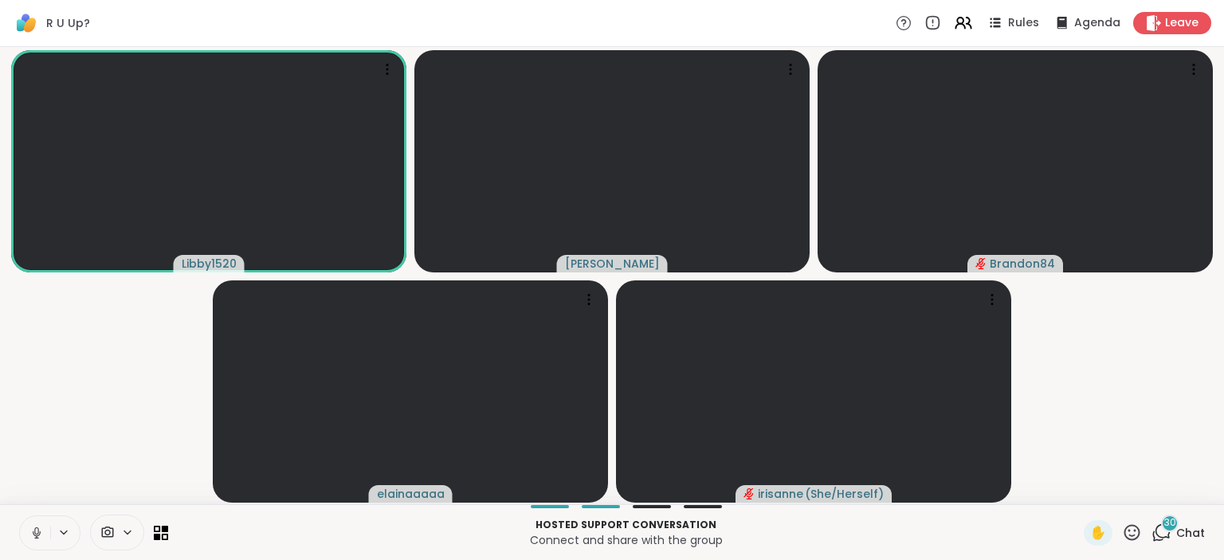
click at [46, 543] on button at bounding box center [35, 532] width 30 height 33
click at [1093, 532] on span "✋" at bounding box center [1098, 532] width 16 height 19
click at [30, 524] on button at bounding box center [35, 532] width 30 height 33
click at [1091, 529] on span "✋" at bounding box center [1098, 532] width 16 height 19
click at [1187, 14] on div "Leave" at bounding box center [1172, 22] width 82 height 23
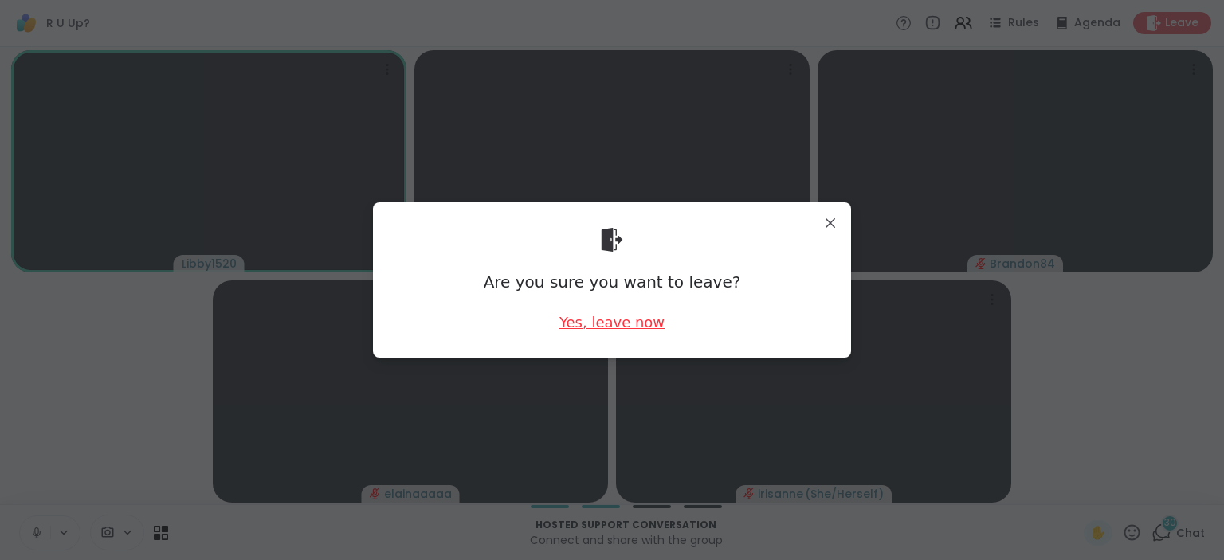
click at [616, 317] on div "Yes, leave now" at bounding box center [611, 322] width 105 height 20
